Goal: Transaction & Acquisition: Book appointment/travel/reservation

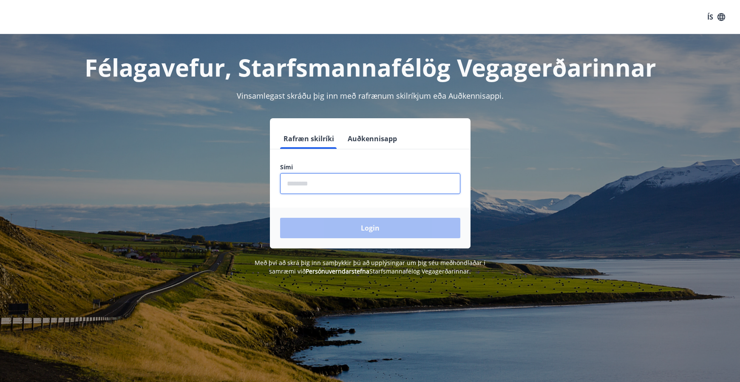
click at [322, 184] on input "phone" at bounding box center [370, 183] width 180 height 21
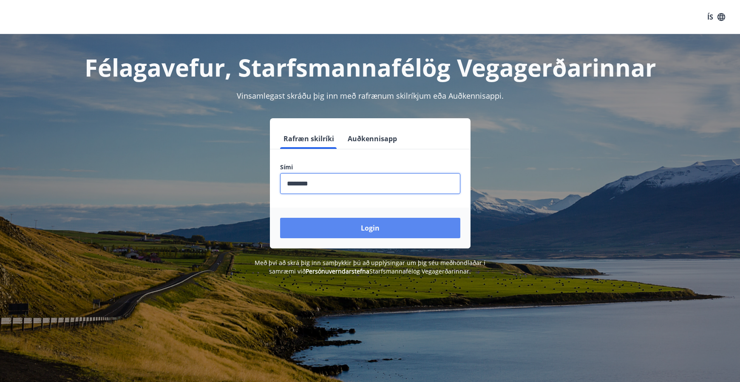
type input "********"
click at [316, 225] on button "Login" at bounding box center [370, 228] width 180 height 20
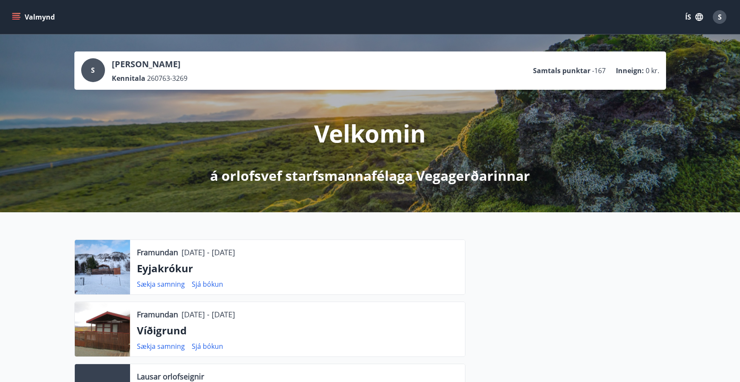
click at [18, 15] on icon "menu" at bounding box center [16, 15] width 8 height 1
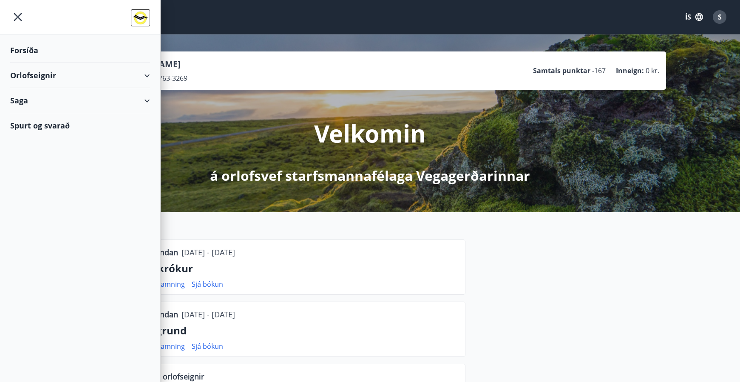
click at [37, 77] on div "Orlofseignir" at bounding box center [80, 75] width 140 height 25
click at [31, 114] on div "Bókunardagatal" at bounding box center [80, 115] width 126 height 18
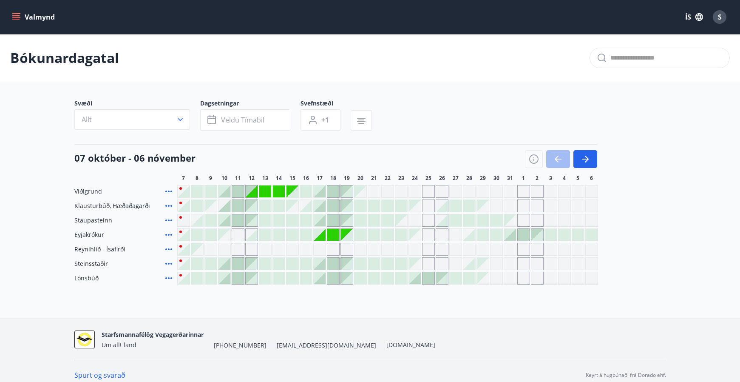
click at [351, 237] on div at bounding box center [347, 235] width 12 height 12
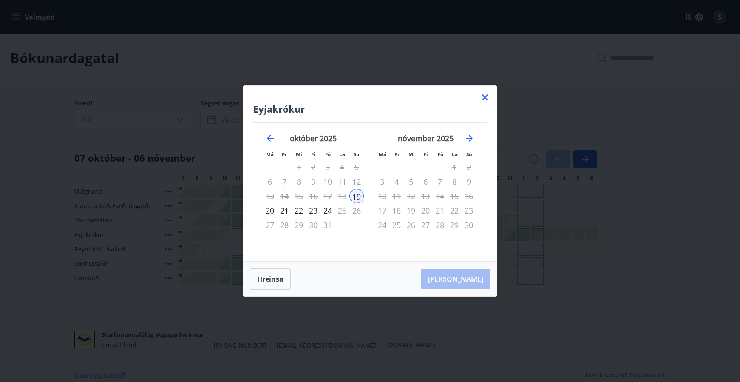
click at [287, 212] on div "21" at bounding box center [284, 210] width 14 height 14
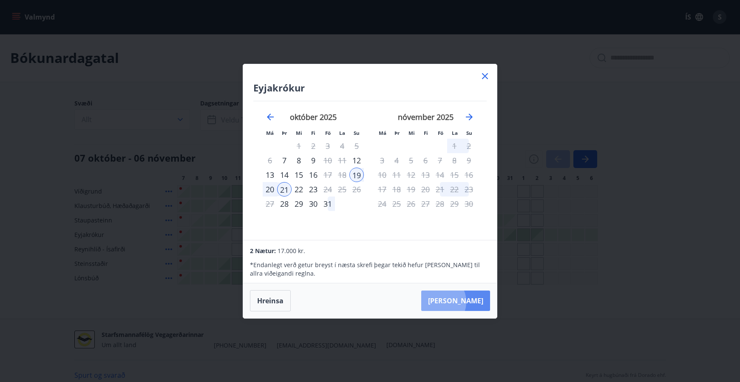
click at [464, 301] on button "Taka Frá" at bounding box center [455, 300] width 69 height 20
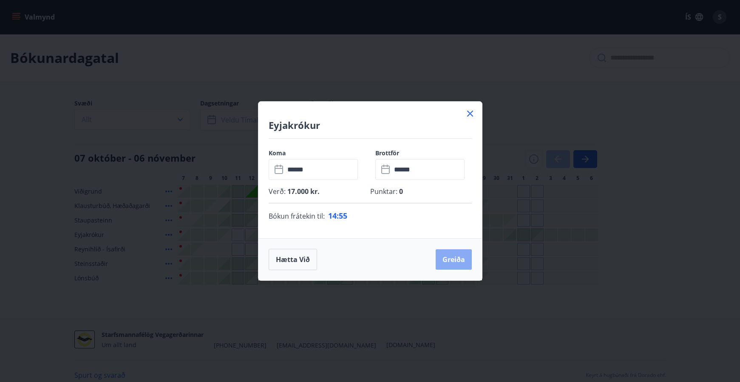
click at [454, 262] on button "Greiða" at bounding box center [454, 259] width 36 height 20
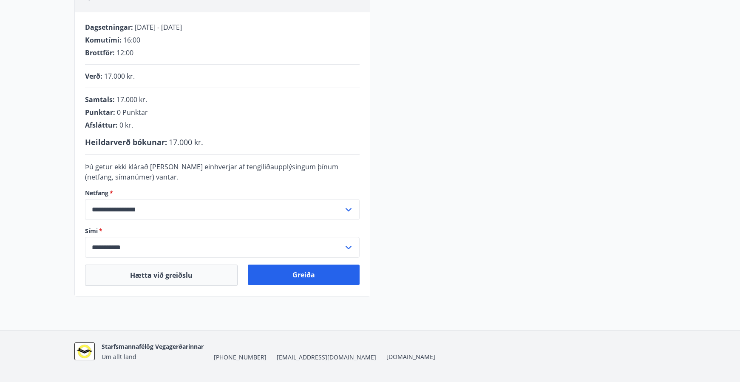
scroll to position [181, 0]
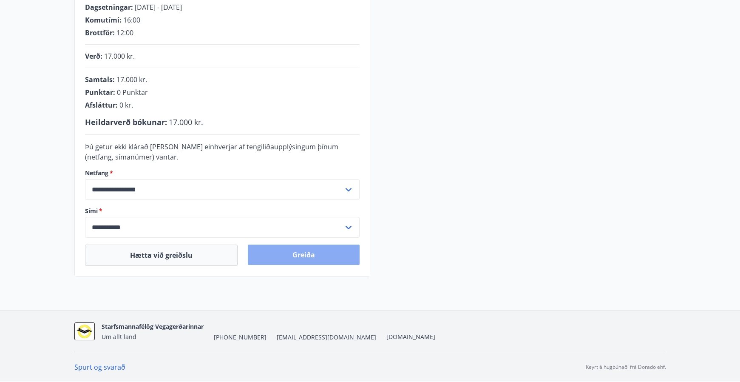
click at [300, 256] on button "Greiða" at bounding box center [304, 254] width 112 height 20
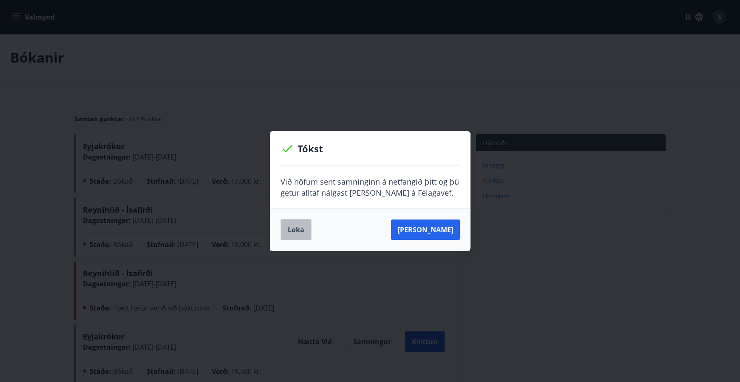
click at [296, 229] on button "Loka" at bounding box center [296, 229] width 31 height 21
